Goal: Register for event/course

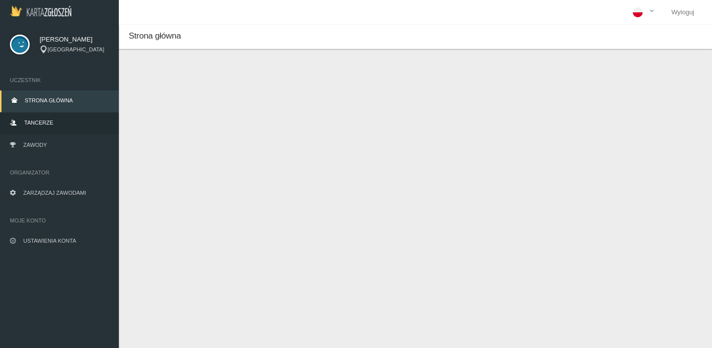
click at [49, 122] on span "Tancerze" at bounding box center [38, 123] width 29 height 6
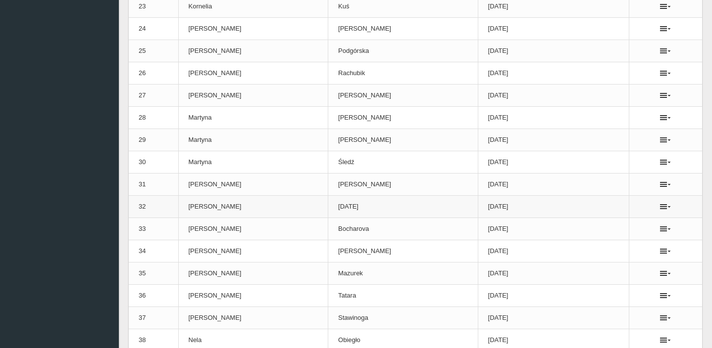
scroll to position [592, 0]
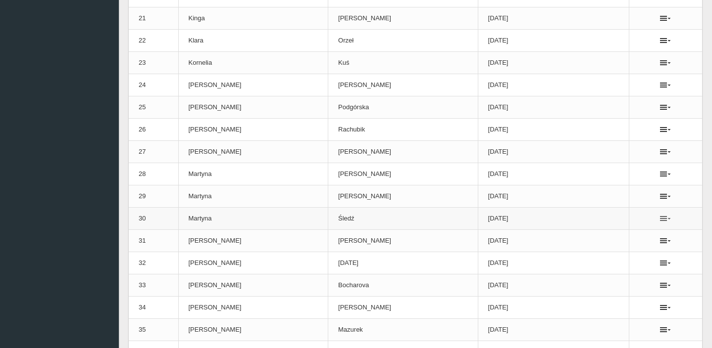
click at [660, 220] on icon at bounding box center [665, 219] width 11 height 8
click at [599, 218] on td "[DATE]" at bounding box center [553, 219] width 151 height 22
click at [280, 224] on td "Martyna" at bounding box center [253, 219] width 150 height 22
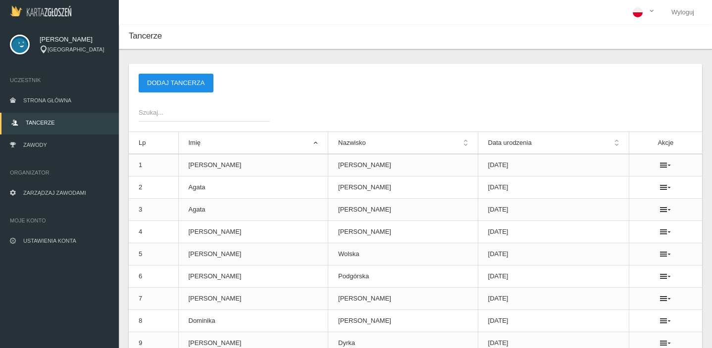
scroll to position [0, 0]
click at [75, 145] on link "Zawody" at bounding box center [59, 146] width 119 height 22
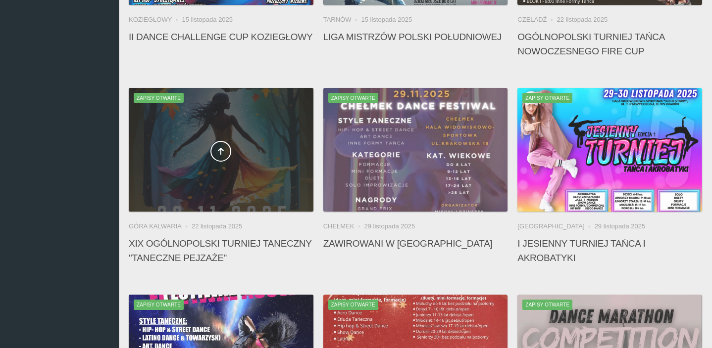
click at [247, 166] on div at bounding box center [221, 150] width 185 height 124
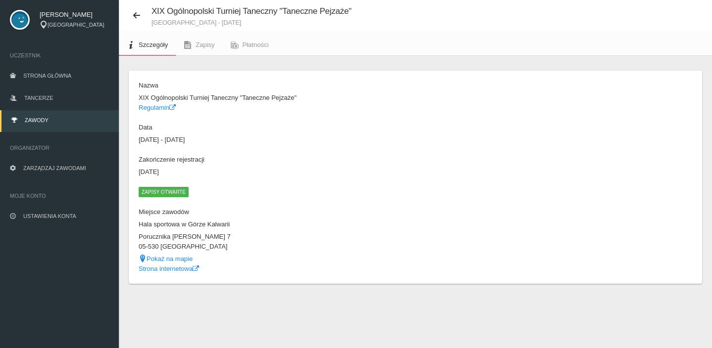
scroll to position [25, 0]
click at [204, 41] on link "Zapisy" at bounding box center [199, 45] width 47 height 22
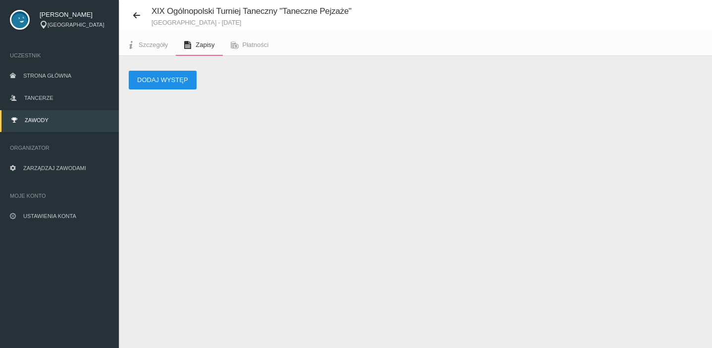
click at [177, 83] on button "Dodaj występ" at bounding box center [163, 80] width 68 height 19
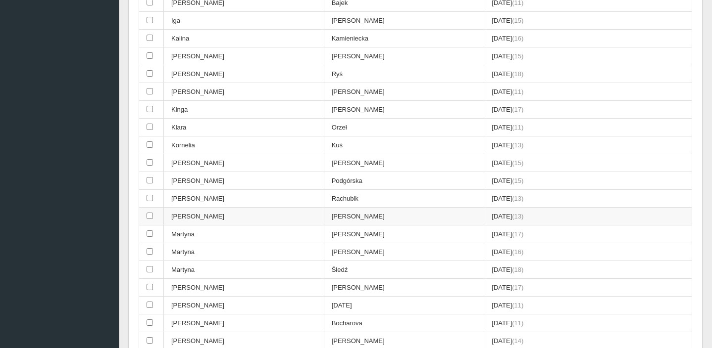
scroll to position [395, 0]
click at [148, 266] on input "checkbox" at bounding box center [149, 269] width 6 height 6
checkbox input "true"
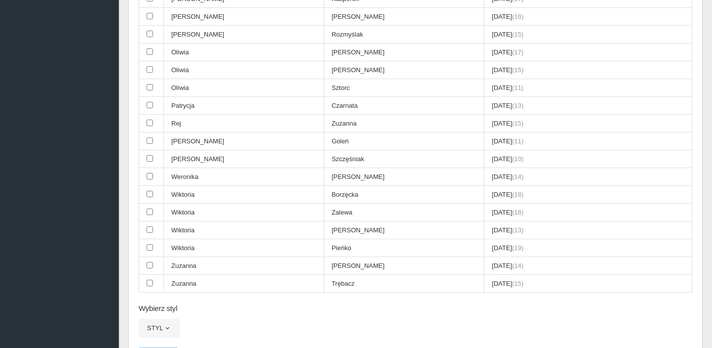
scroll to position [844, 0]
click at [172, 320] on button "Styl" at bounding box center [159, 329] width 41 height 19
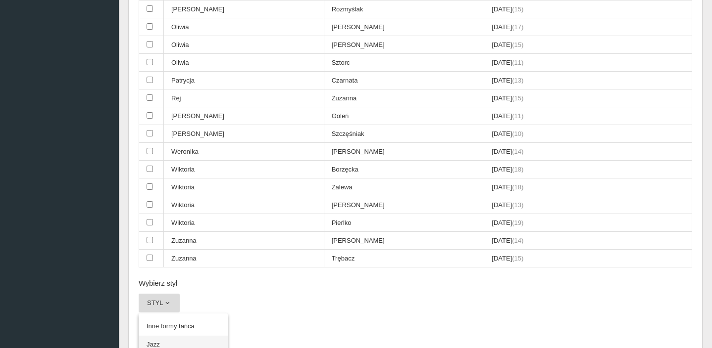
scroll to position [869, 0]
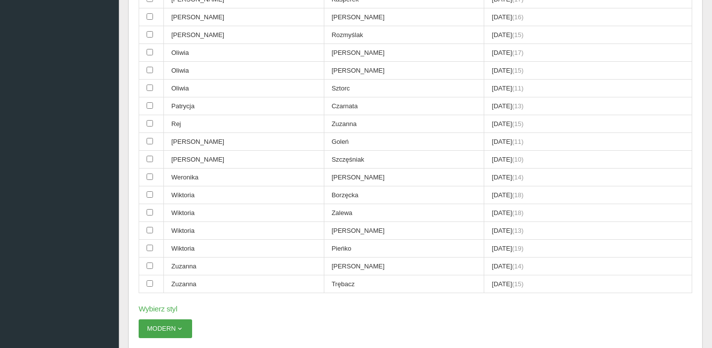
click at [182, 325] on span "button" at bounding box center [180, 329] width 8 height 8
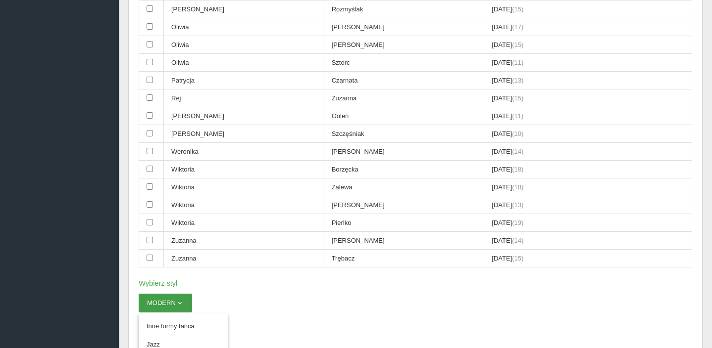
scroll to position [869, 0]
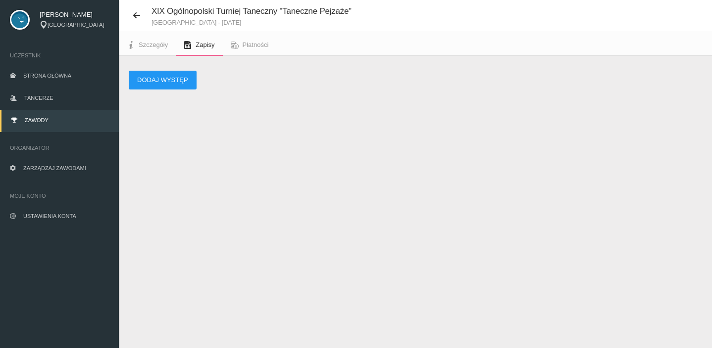
scroll to position [25, 0]
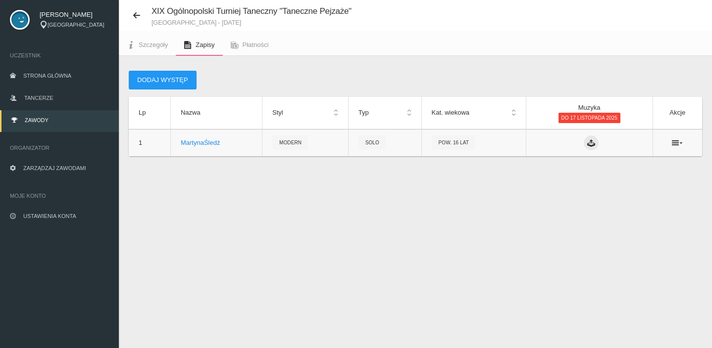
click at [591, 143] on icon at bounding box center [591, 143] width 8 height 8
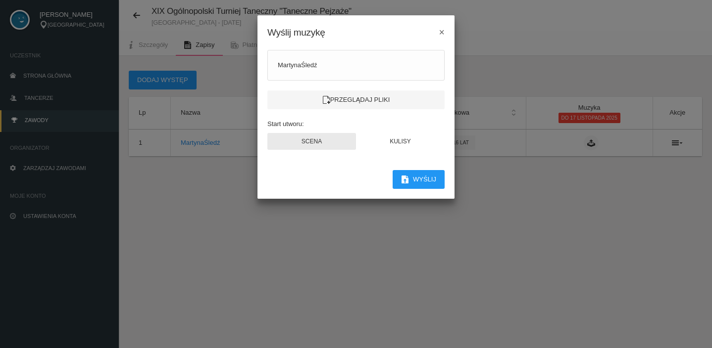
click at [321, 144] on button "Scena" at bounding box center [311, 141] width 89 height 17
click at [374, 100] on label "Przeglądaj pliki" at bounding box center [355, 100] width 177 height 19
click at [0, 0] on input "Przeglądaj pliki" at bounding box center [0, 0] width 0 height 0
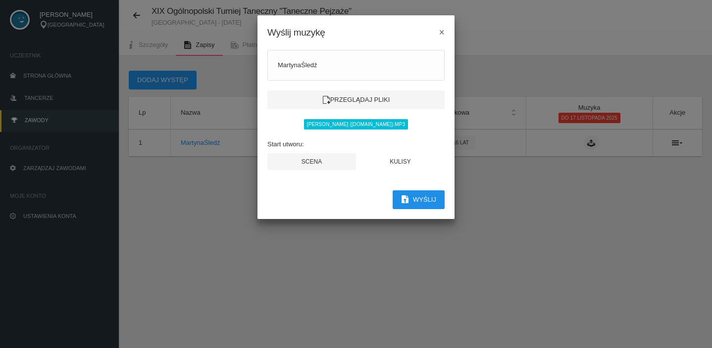
click at [421, 202] on button "Wyślij" at bounding box center [418, 200] width 52 height 19
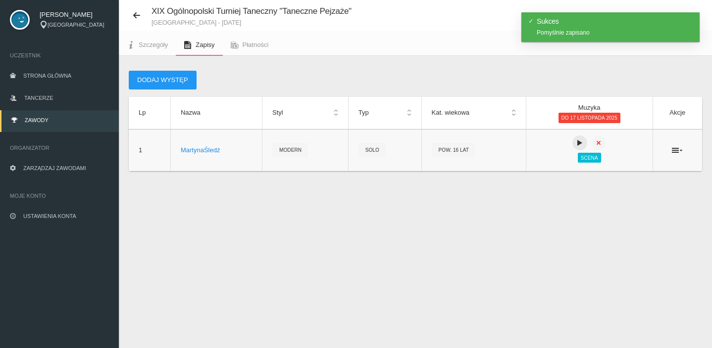
click at [581, 146] on icon at bounding box center [579, 143] width 8 height 8
click at [579, 144] on icon at bounding box center [579, 143] width 8 height 8
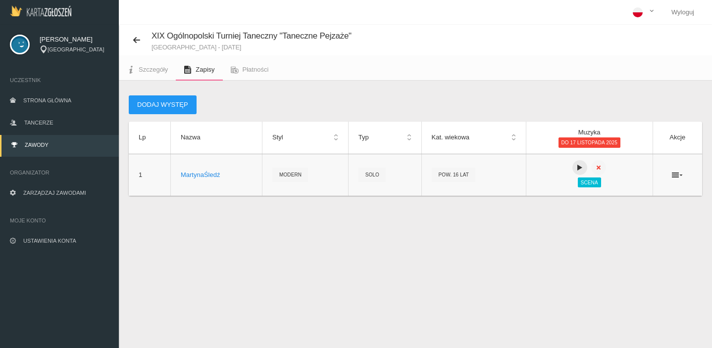
scroll to position [0, 0]
click at [262, 66] on link "Płatności" at bounding box center [250, 70] width 54 height 22
